Goal: Task Accomplishment & Management: Manage account settings

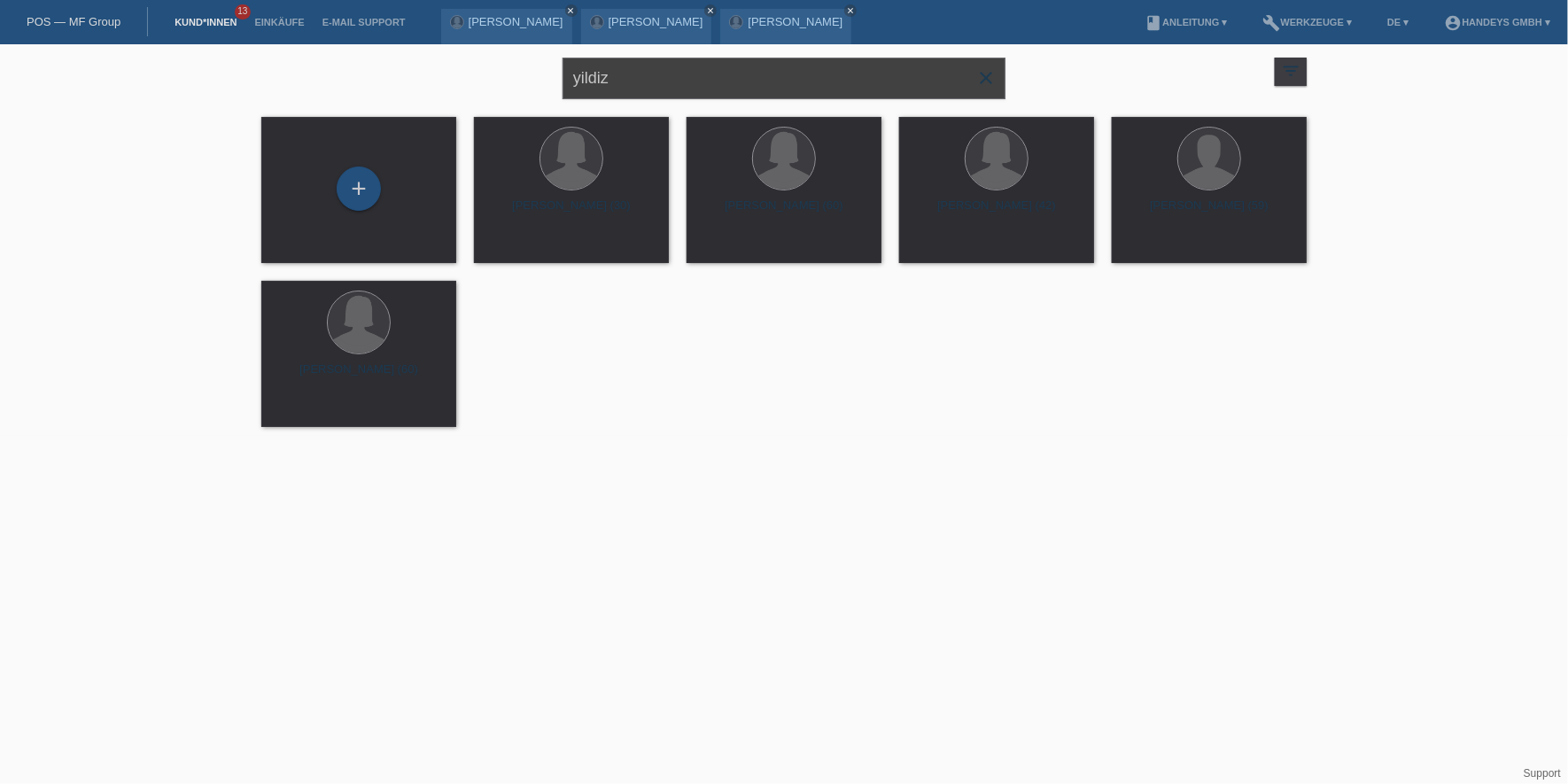
drag, startPoint x: 647, startPoint y: 89, endPoint x: 524, endPoint y: 95, distance: 123.1
click at [524, 95] on div "yildiz close filter_list view_module Alle Kund*innen anzeigen star Markierte [P…" at bounding box center [784, 76] width 1063 height 64
type input "[DEMOGRAPHIC_DATA]"
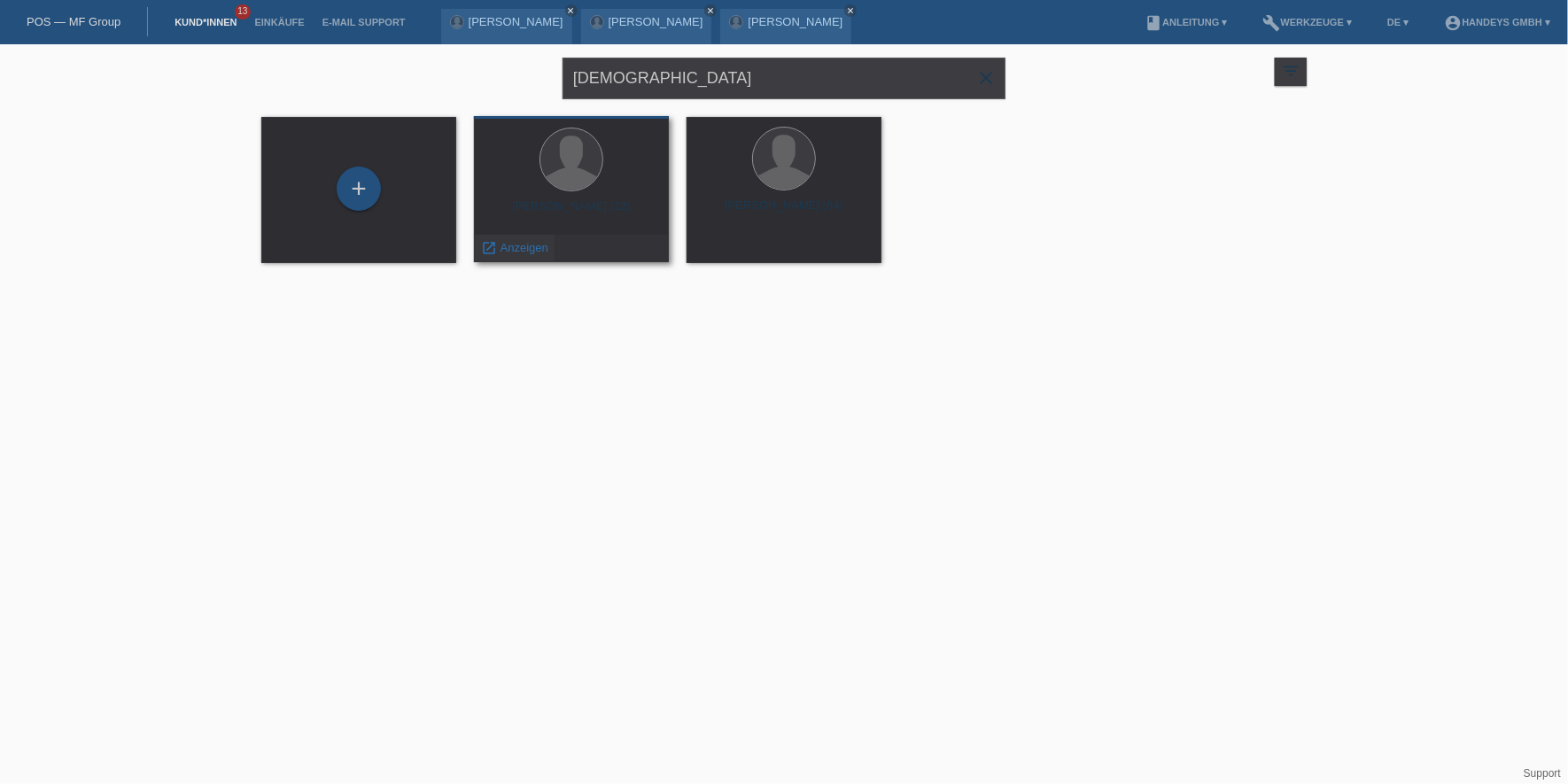
click at [518, 242] on span "Anzeigen" at bounding box center [524, 247] width 48 height 14
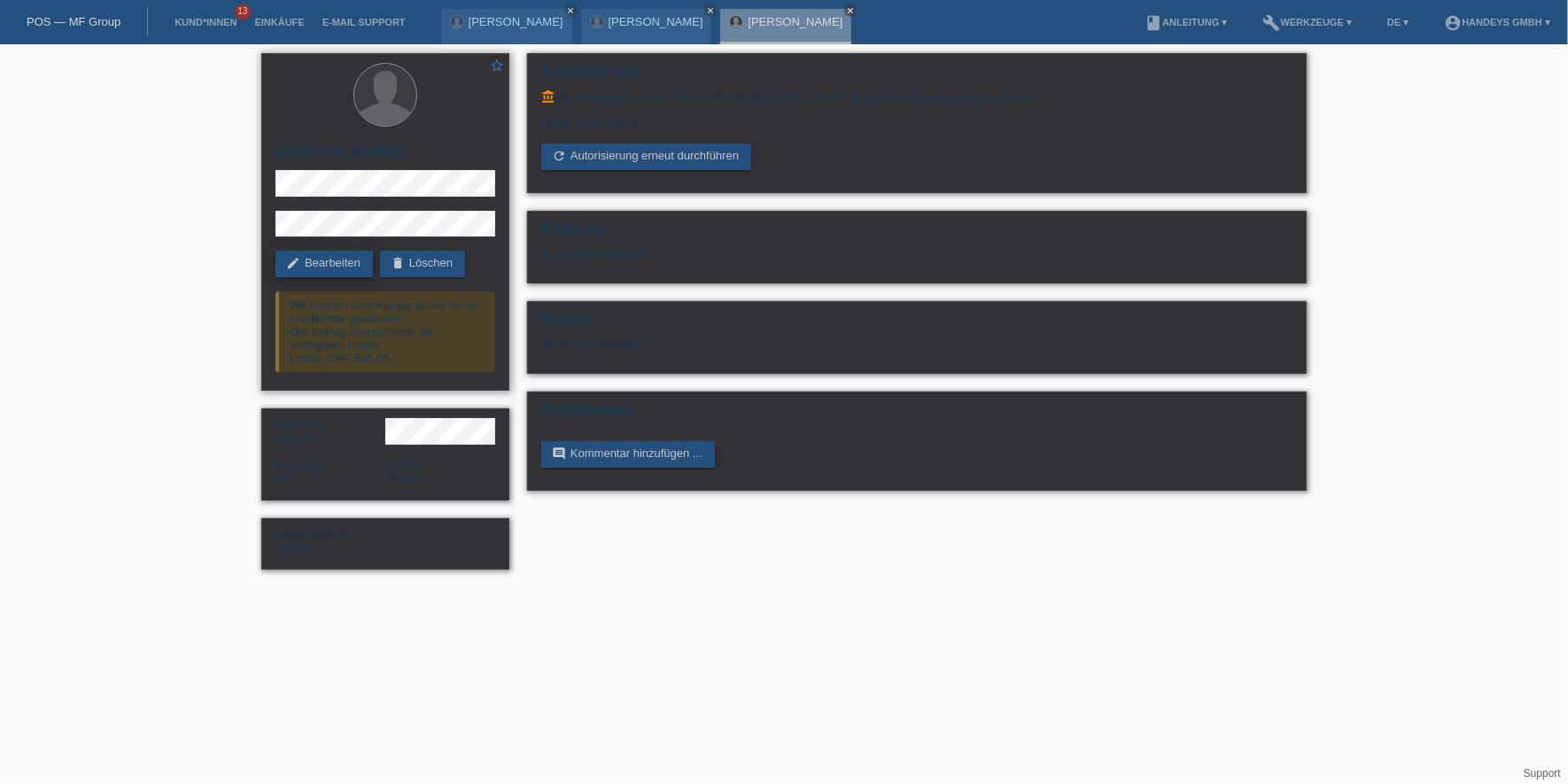
click at [337, 257] on link "edit Bearbeiten" at bounding box center [325, 263] width 97 height 26
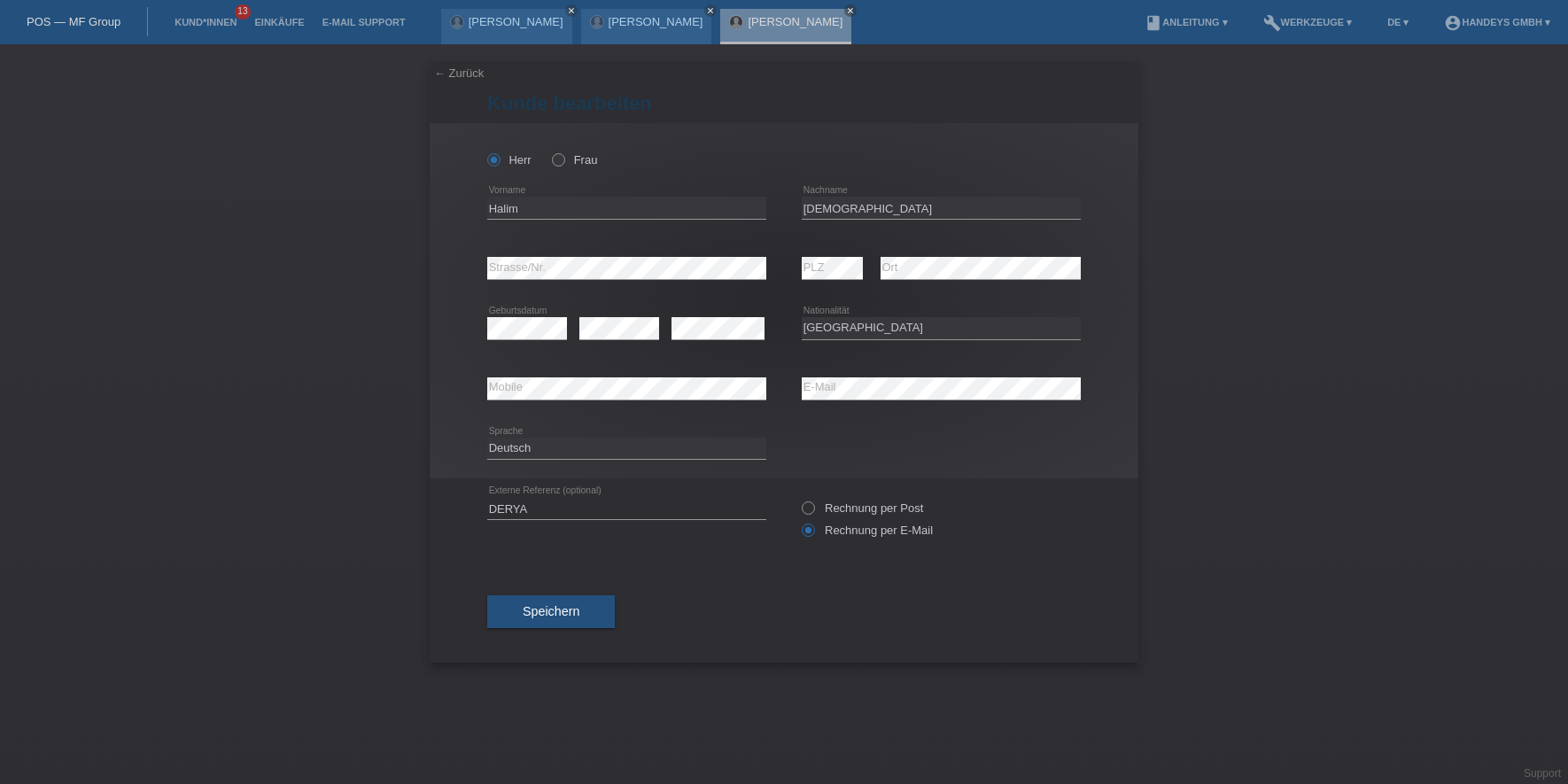
select select "CH"
